Goal: Information Seeking & Learning: Check status

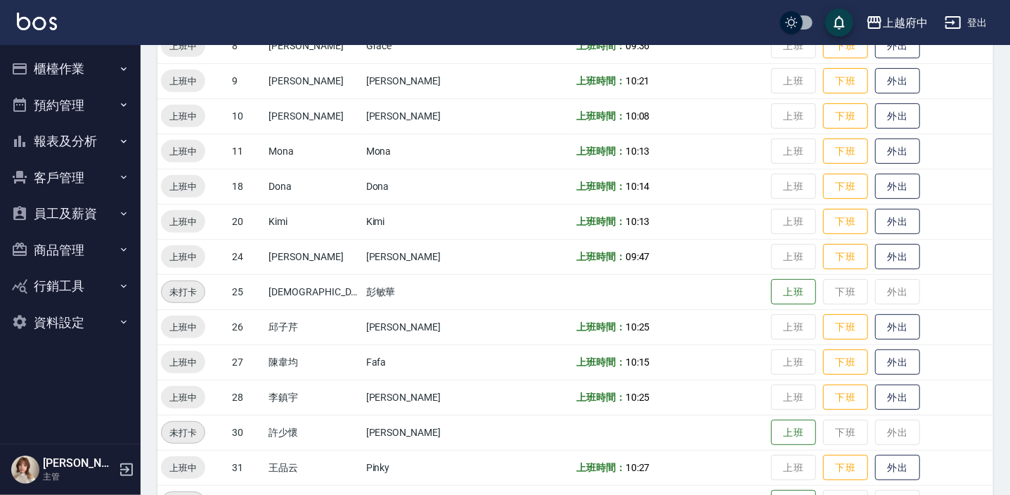
scroll to position [452, 0]
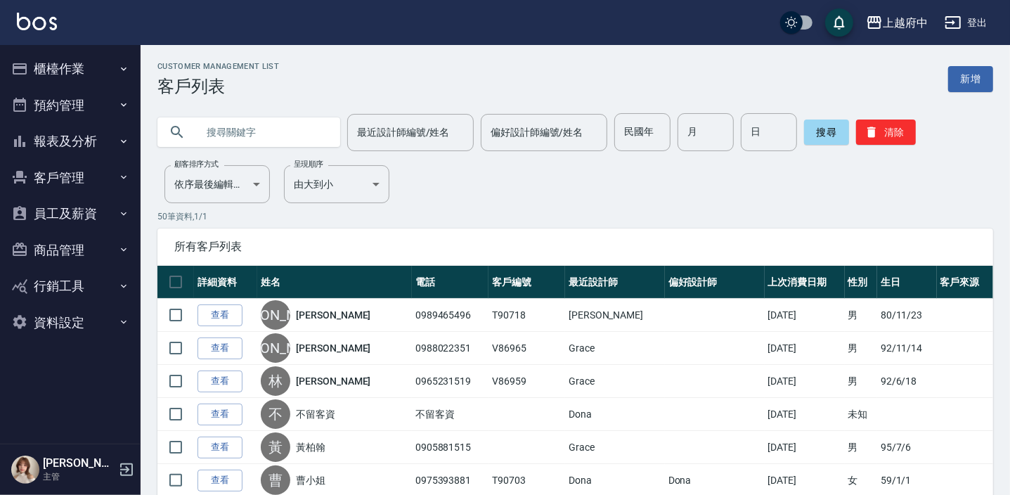
click at [260, 138] on input "text" at bounding box center [263, 132] width 132 height 38
type input "0958901641"
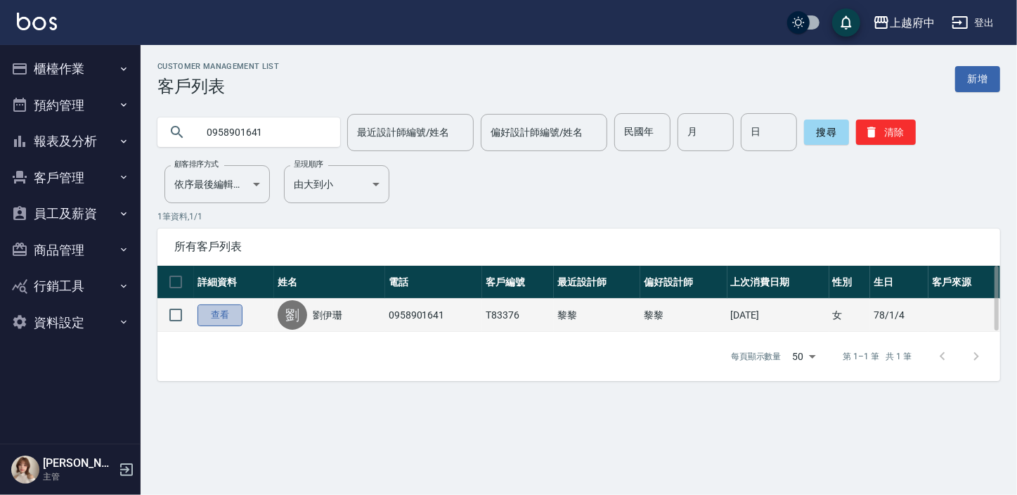
click at [235, 313] on link "查看" at bounding box center [220, 315] width 45 height 22
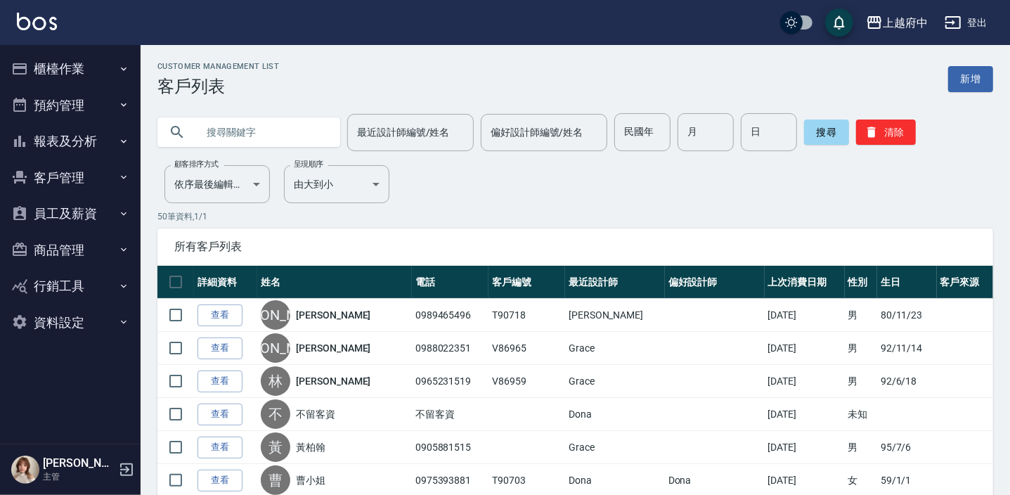
click at [243, 133] on input "text" at bounding box center [263, 132] width 132 height 38
type input "劉伊珊"
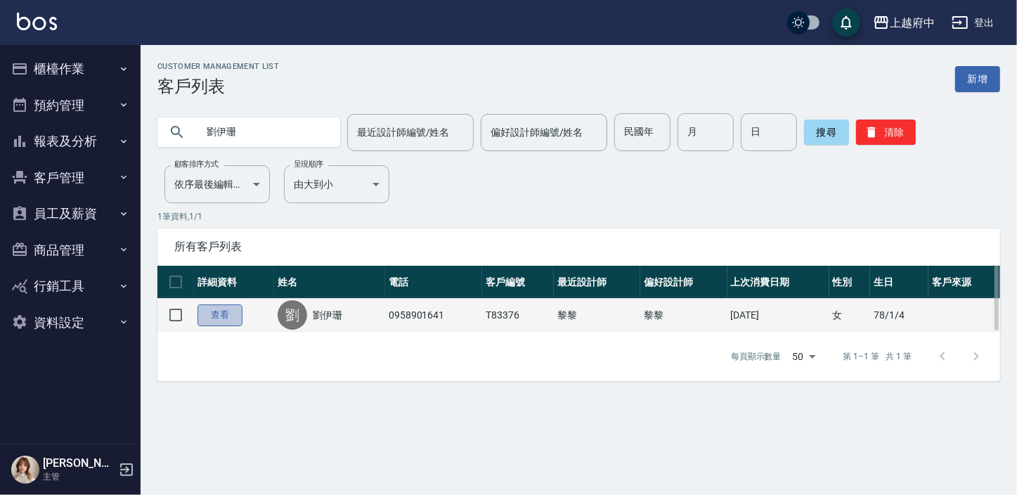
click at [219, 320] on link "查看" at bounding box center [220, 315] width 45 height 22
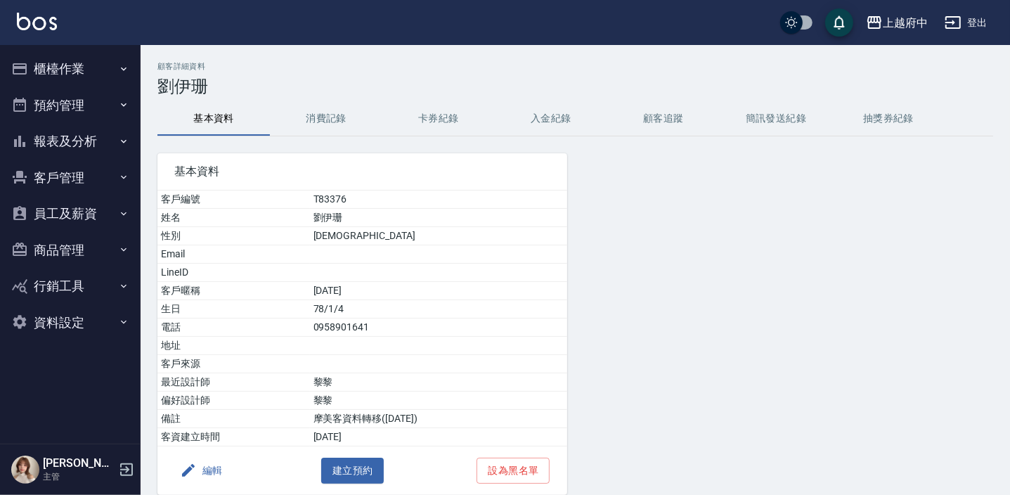
click at [315, 127] on button "消費記錄" at bounding box center [326, 119] width 112 height 34
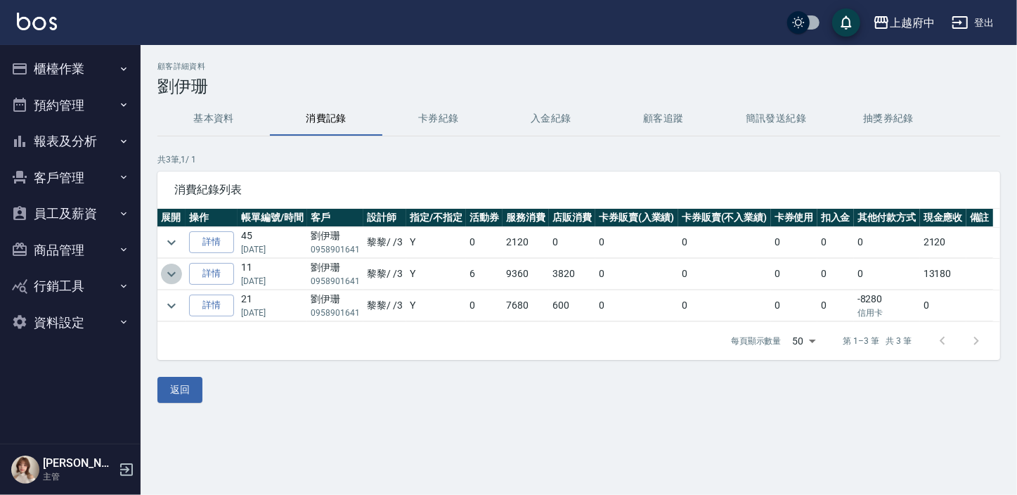
click at [170, 268] on icon "expand row" at bounding box center [171, 274] width 17 height 17
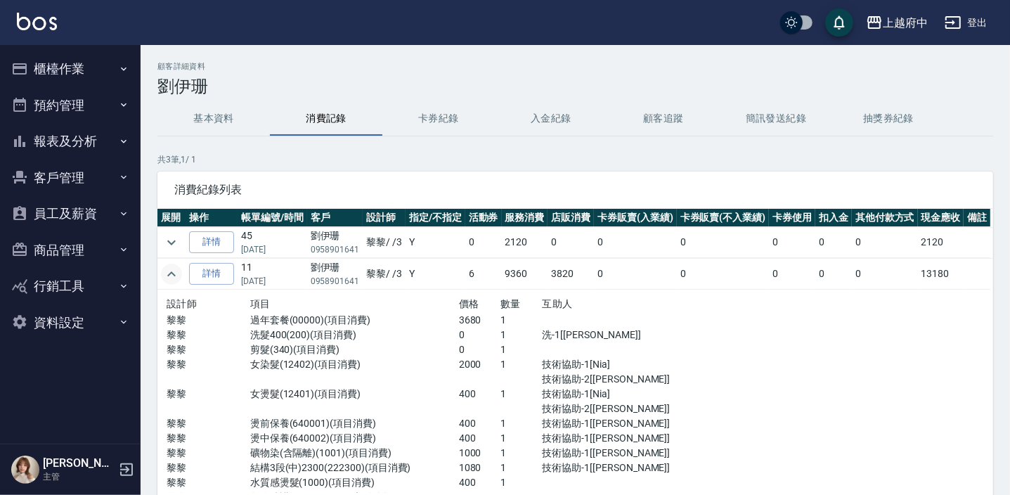
scroll to position [63, 0]
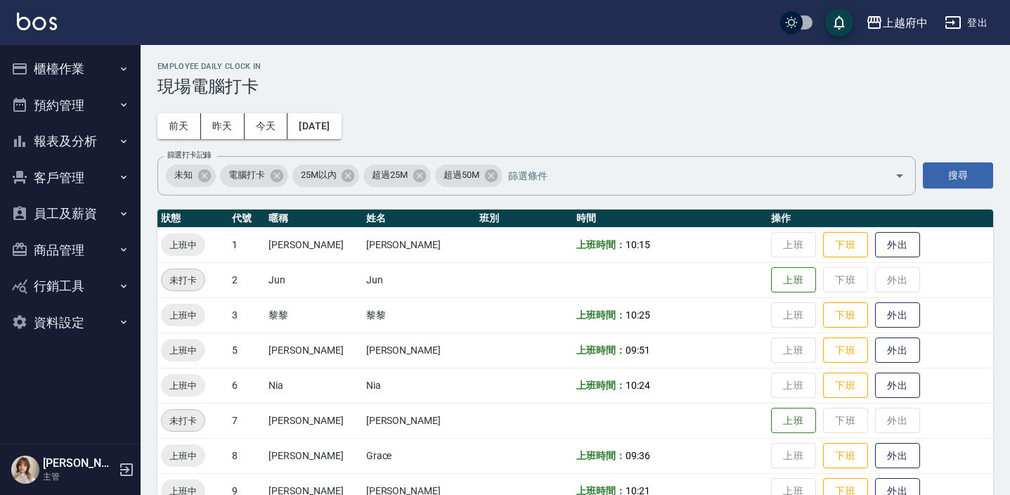
scroll to position [452, 0]
